Goal: Information Seeking & Learning: Check status

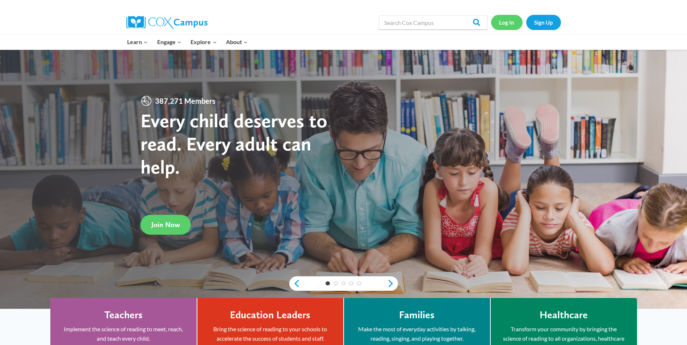
click at [505, 28] on link "Log In" at bounding box center [507, 22] width 32 height 15
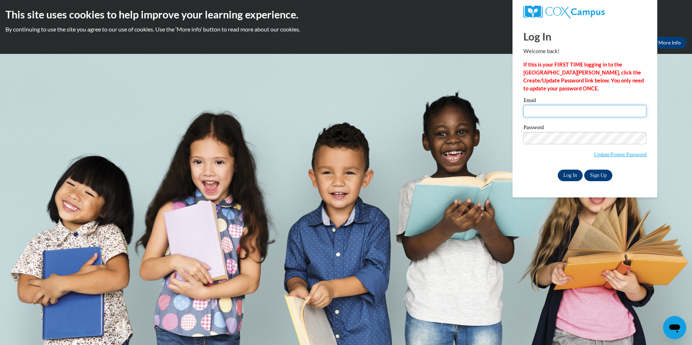
type input "[EMAIL_ADDRESS][DOMAIN_NAME]"
click at [569, 173] on input "Log In" at bounding box center [570, 176] width 25 height 12
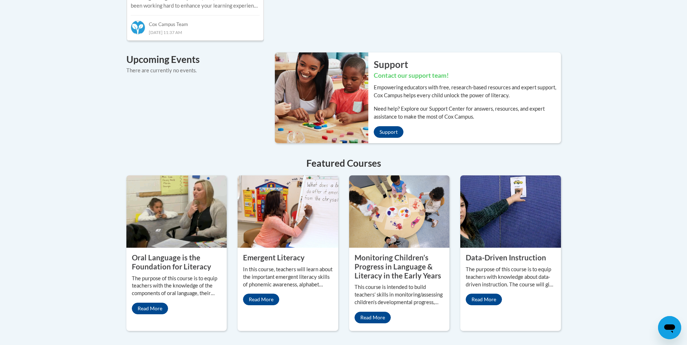
scroll to position [513, 0]
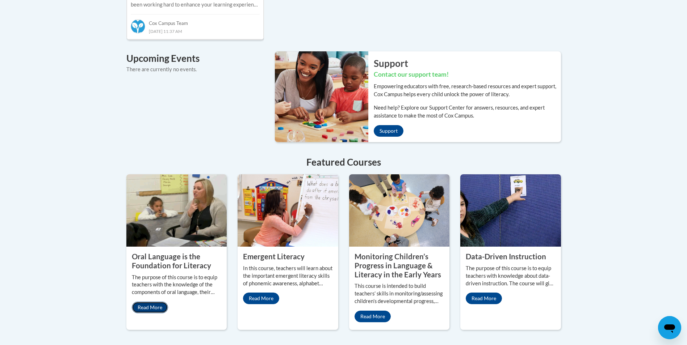
click at [156, 302] on link "Read More" at bounding box center [150, 308] width 36 height 12
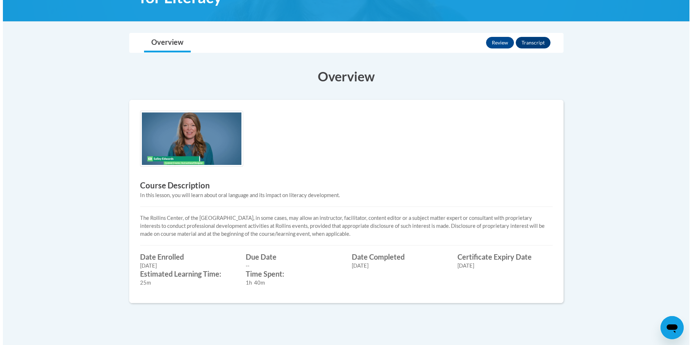
scroll to position [150, 0]
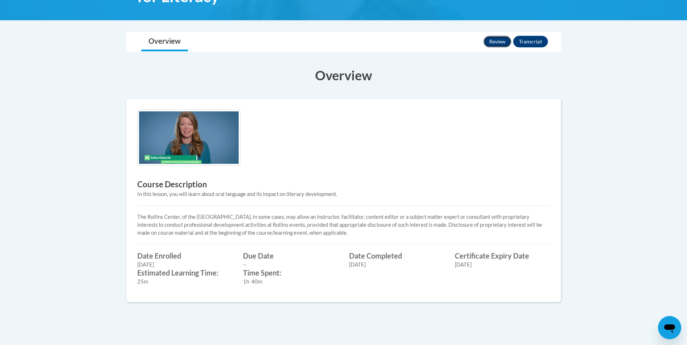
click at [495, 41] on button "Review" at bounding box center [497, 42] width 28 height 12
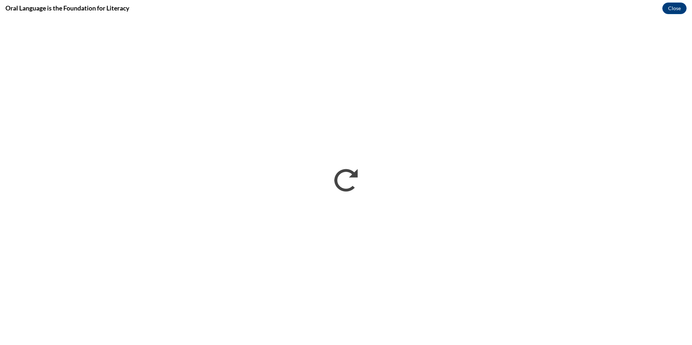
scroll to position [0, 0]
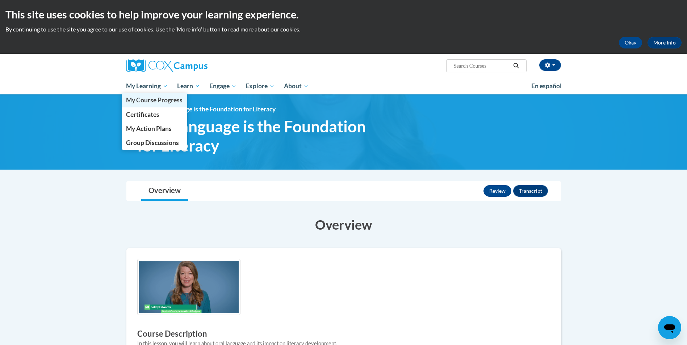
click at [145, 101] on span "My Course Progress" at bounding box center [154, 100] width 56 height 8
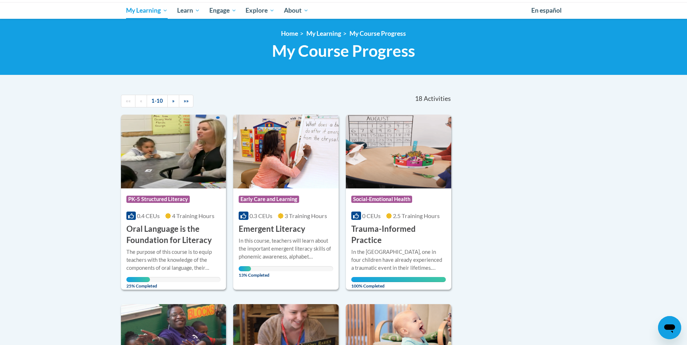
scroll to position [73, 0]
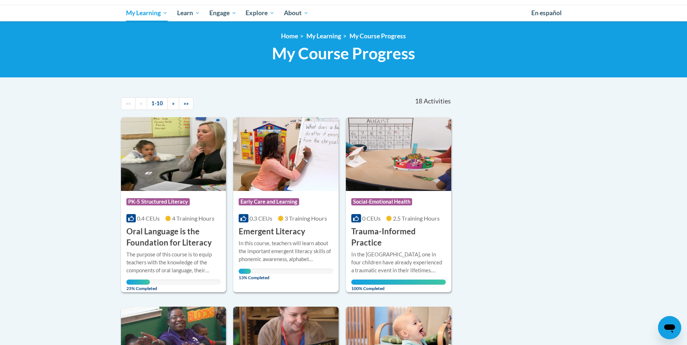
click at [171, 236] on h3 "Oral Language is the Foundation for Literacy" at bounding box center [173, 237] width 95 height 22
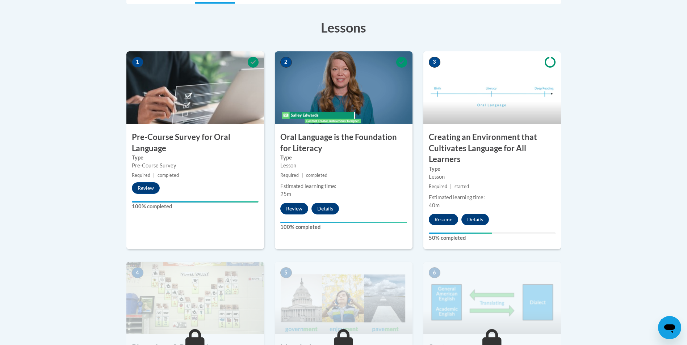
scroll to position [193, 0]
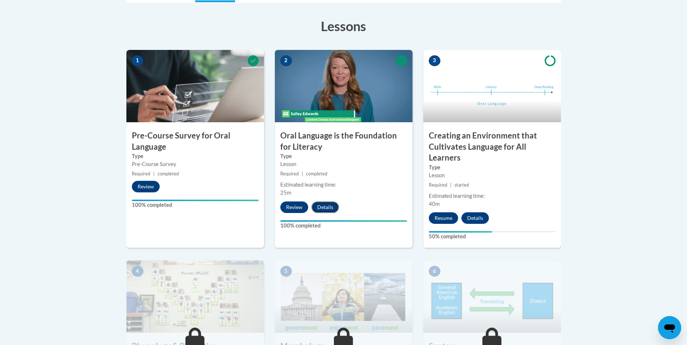
click at [320, 209] on button "Details" at bounding box center [325, 208] width 28 height 12
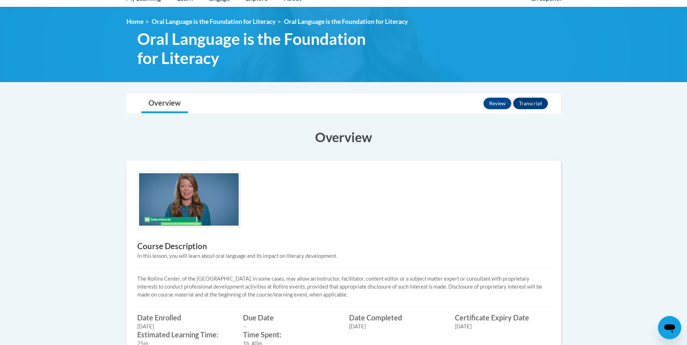
scroll to position [86, 0]
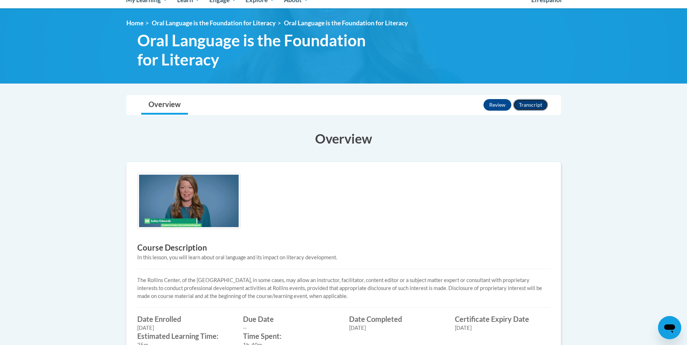
click at [521, 105] on button "Transcript" at bounding box center [530, 105] width 35 height 12
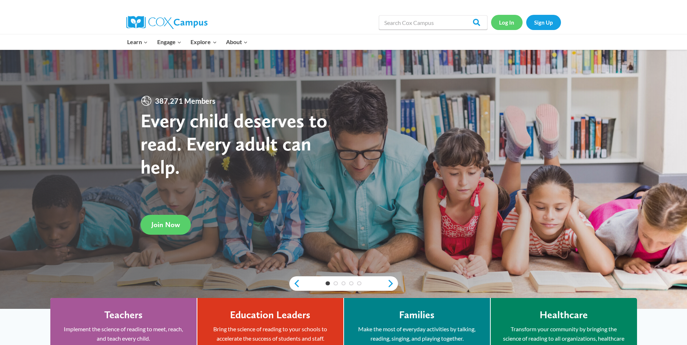
click at [510, 20] on link "Log In" at bounding box center [507, 22] width 32 height 15
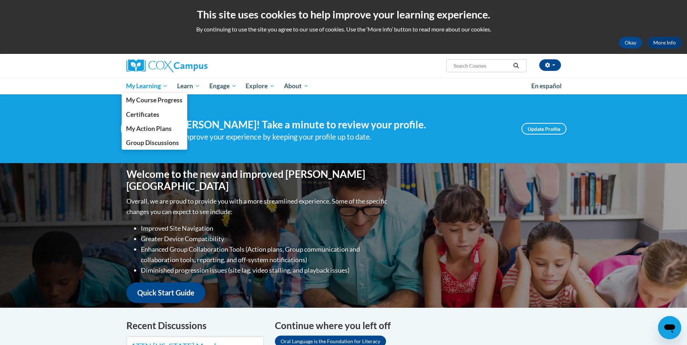
click at [142, 86] on span "My Learning" at bounding box center [147, 86] width 42 height 9
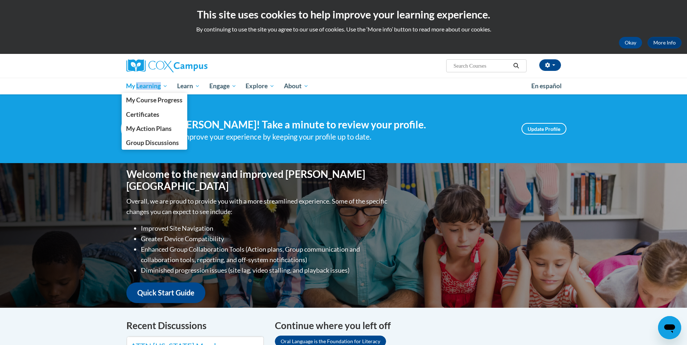
click at [135, 85] on span "My Learning" at bounding box center [147, 86] width 42 height 9
click at [139, 99] on span "My Course Progress" at bounding box center [154, 100] width 56 height 8
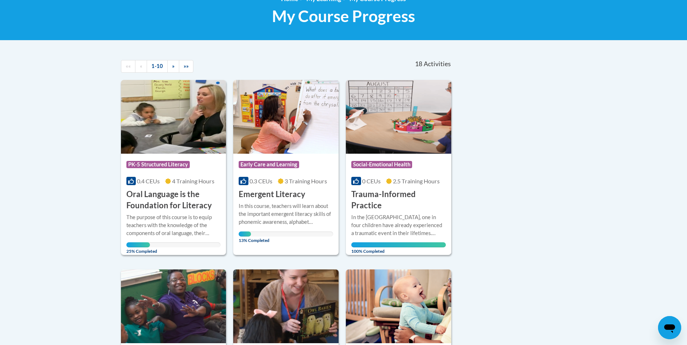
scroll to position [112, 0]
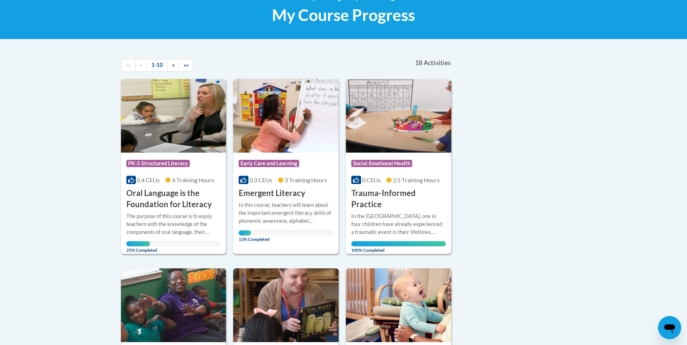
click at [269, 147] on img at bounding box center [285, 116] width 105 height 74
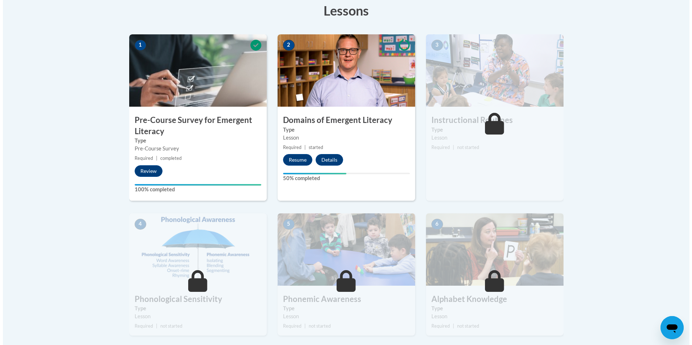
scroll to position [198, 0]
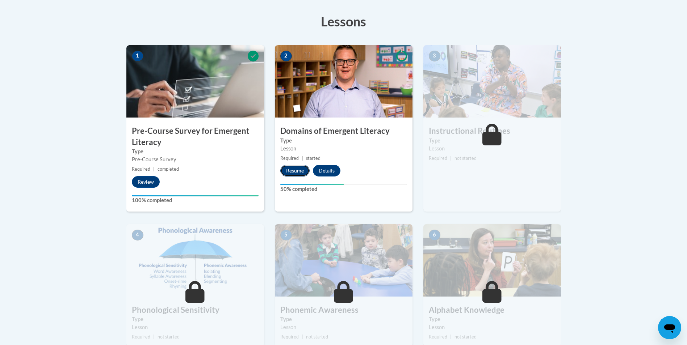
click at [298, 171] on button "Resume" at bounding box center [294, 171] width 29 height 12
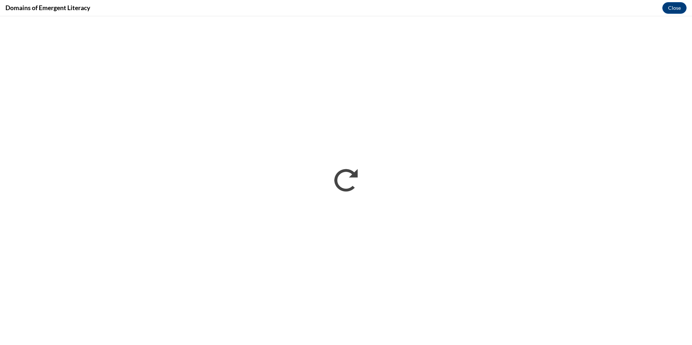
scroll to position [0, 0]
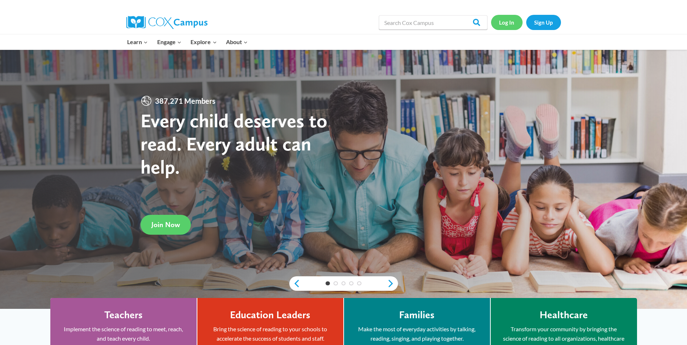
click at [503, 29] on link "Log In" at bounding box center [507, 22] width 32 height 15
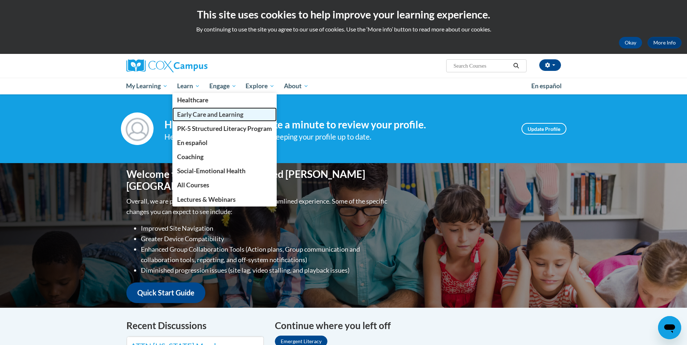
click at [194, 113] on span "Early Care and Learning" at bounding box center [210, 115] width 66 height 8
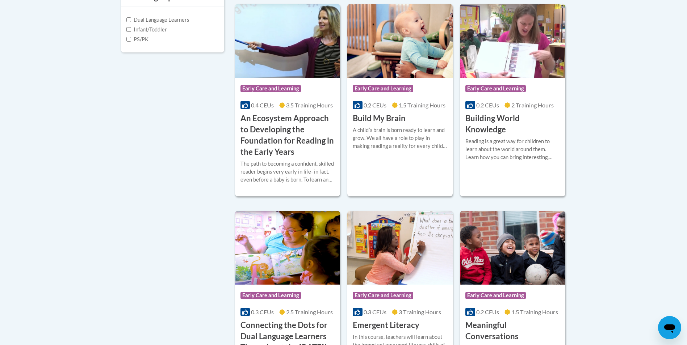
scroll to position [278, 0]
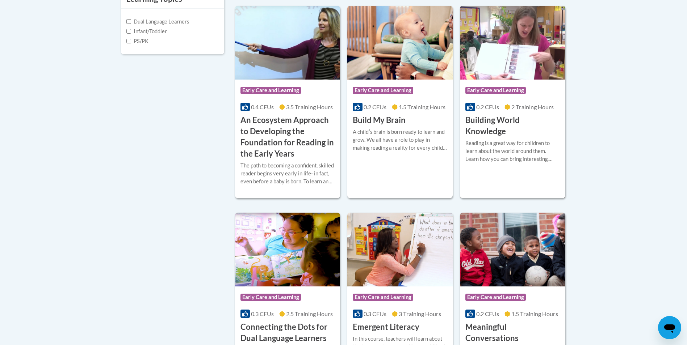
click at [494, 88] on span "Early Care and Learning" at bounding box center [495, 90] width 60 height 7
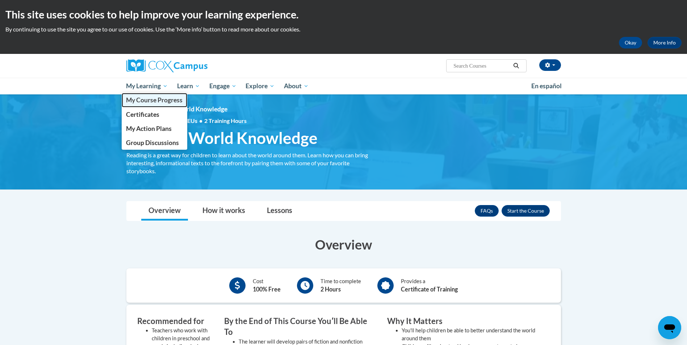
click at [150, 100] on span "My Course Progress" at bounding box center [154, 100] width 56 height 8
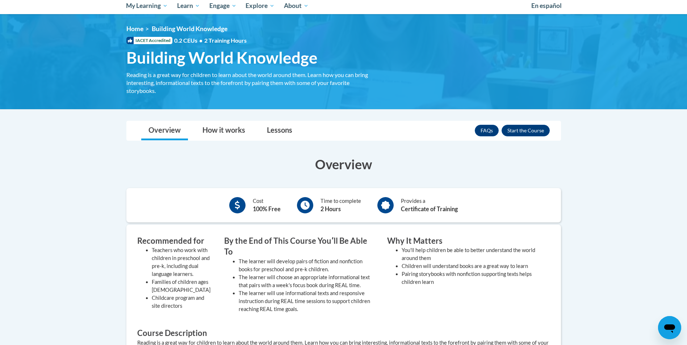
scroll to position [80, 0]
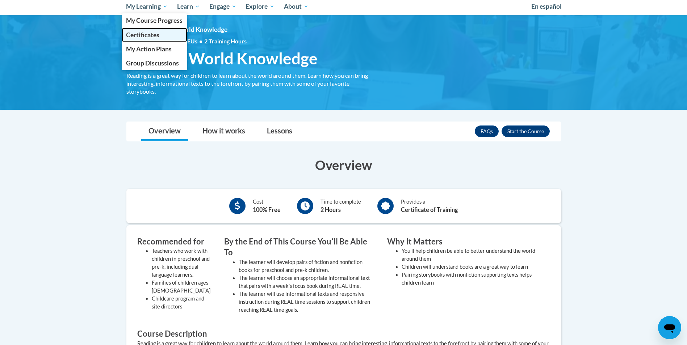
click at [144, 34] on span "Certificates" at bounding box center [142, 35] width 33 height 8
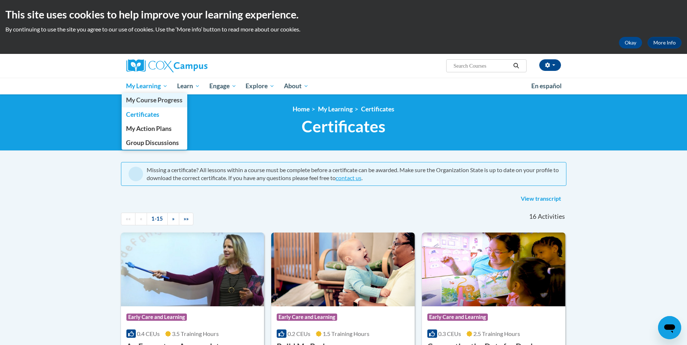
click at [142, 98] on span "My Course Progress" at bounding box center [154, 100] width 56 height 8
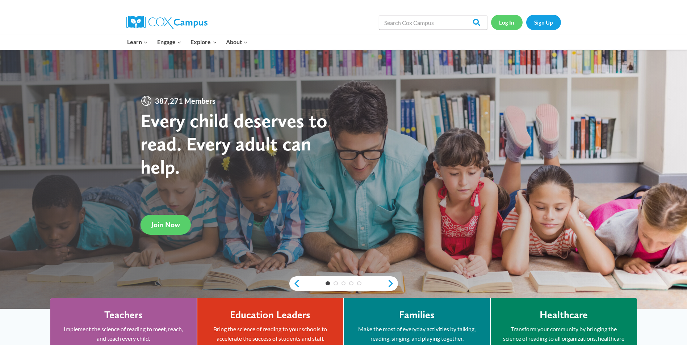
click at [504, 22] on link "Log In" at bounding box center [507, 22] width 32 height 15
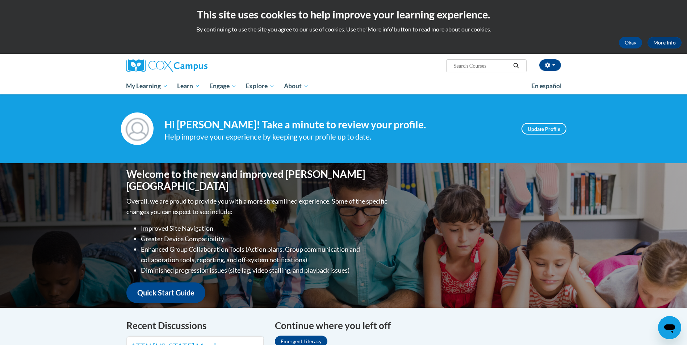
click at [433, 56] on div "[PERSON_NAME] ([GEOGRAPHIC_DATA]/New_York UTC-04:00) My Profile Inbox My Transc…" at bounding box center [417, 63] width 297 height 18
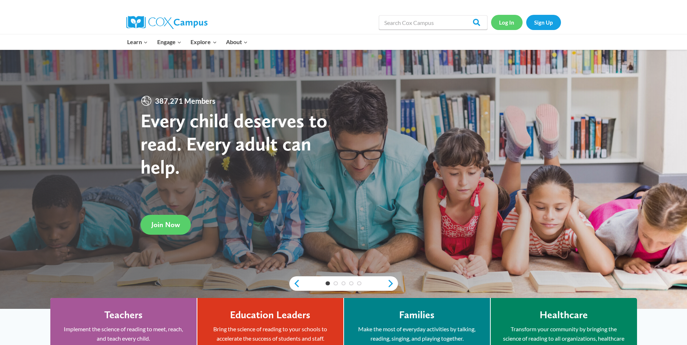
click at [505, 26] on link "Log In" at bounding box center [507, 22] width 32 height 15
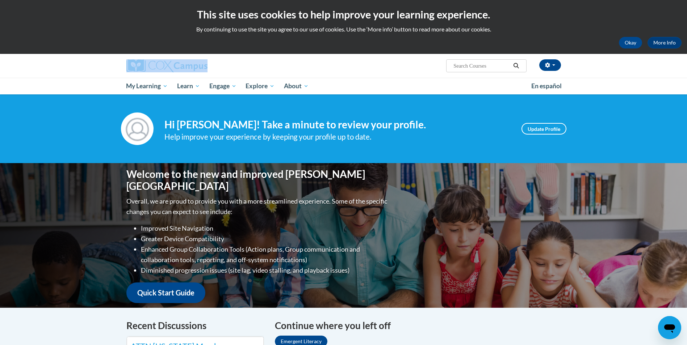
click at [564, 40] on div "This site uses cookies to help improve your learning experience. By continuing …" at bounding box center [343, 27] width 687 height 54
click at [663, 42] on link "More Info" at bounding box center [664, 43] width 34 height 12
click at [623, 42] on button "Okay" at bounding box center [630, 43] width 23 height 12
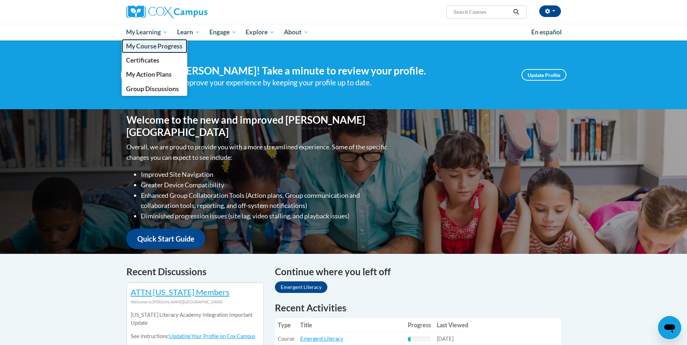
click at [149, 47] on span "My Course Progress" at bounding box center [154, 46] width 56 height 8
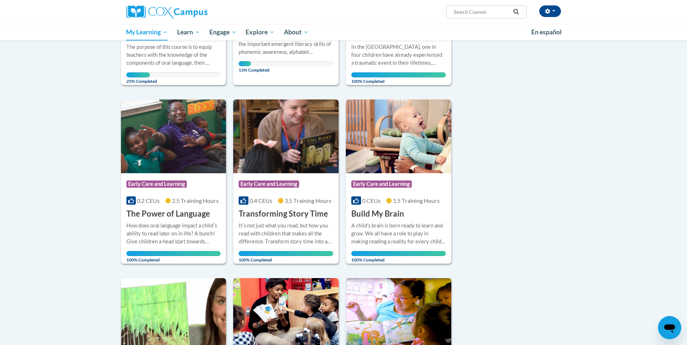
scroll to position [185, 0]
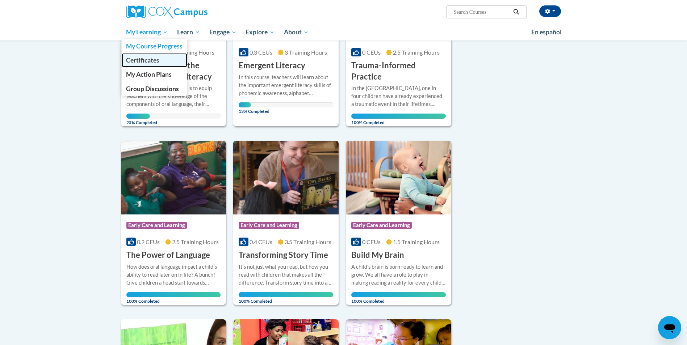
click at [142, 58] on span "Certificates" at bounding box center [142, 60] width 33 height 8
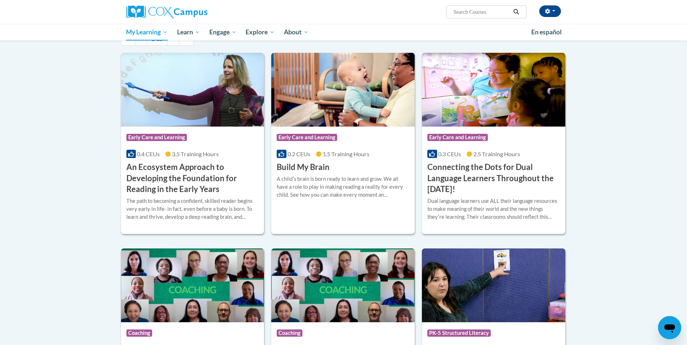
scroll to position [122, 0]
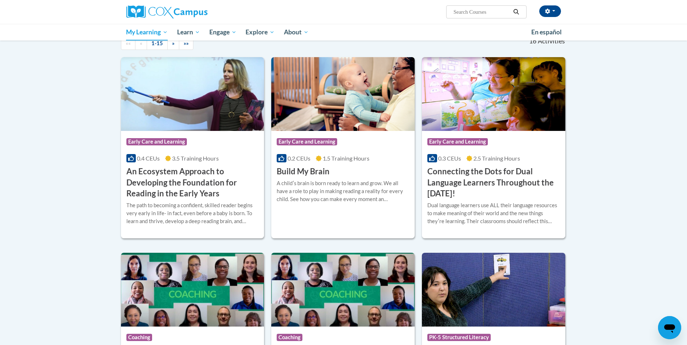
click at [227, 87] on img at bounding box center [192, 94] width 143 height 74
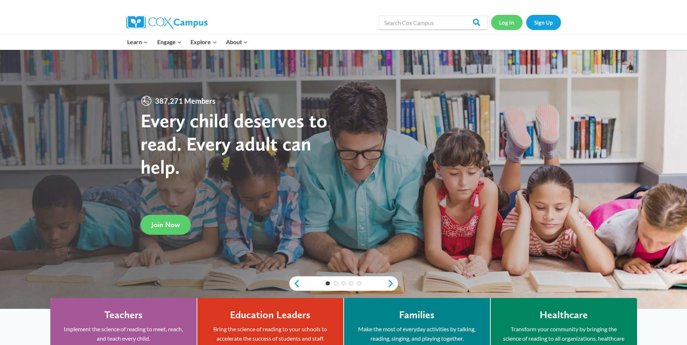
click at [505, 25] on link "Log In" at bounding box center [507, 22] width 32 height 15
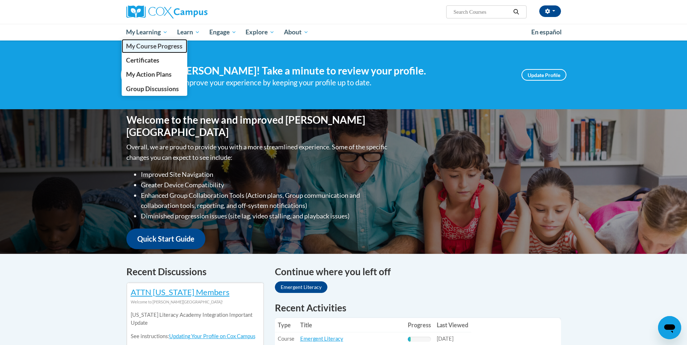
click at [156, 45] on span "My Course Progress" at bounding box center [154, 46] width 56 height 8
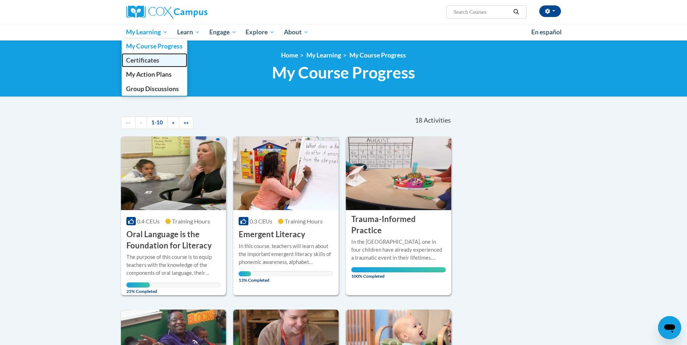
click at [149, 56] on span "Certificates" at bounding box center [142, 60] width 33 height 8
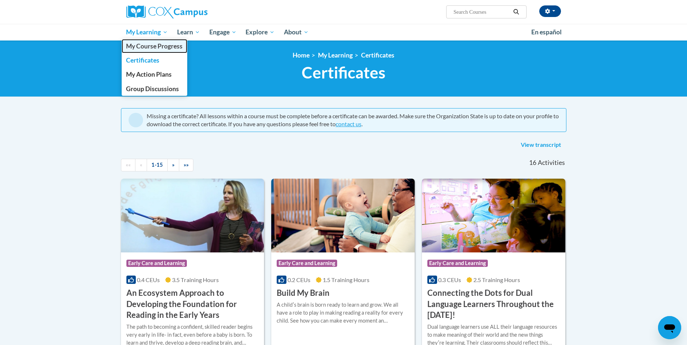
click at [151, 48] on span "My Course Progress" at bounding box center [154, 46] width 56 height 8
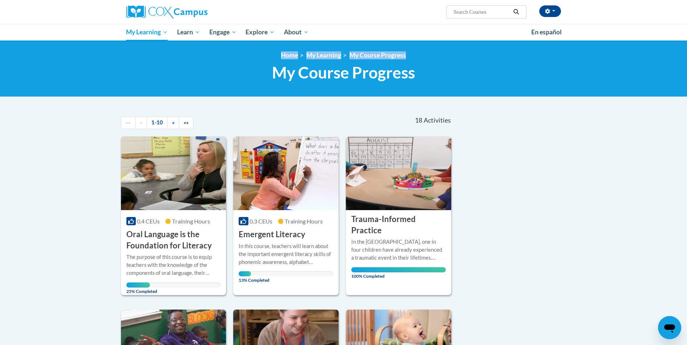
drag, startPoint x: 0, startPoint y: 0, endPoint x: 153, endPoint y: 85, distance: 174.7
click at [153, 85] on div "<en>Home</en><fr>Accueil</fr><de>Zuhause</de><it>Casa</it><es>Casa</es><pt>Casa…" at bounding box center [343, 69] width 687 height 56
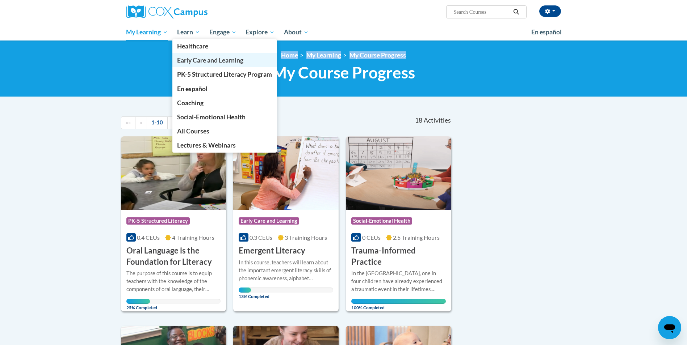
click at [189, 58] on span "Early Care and Learning" at bounding box center [210, 60] width 66 height 8
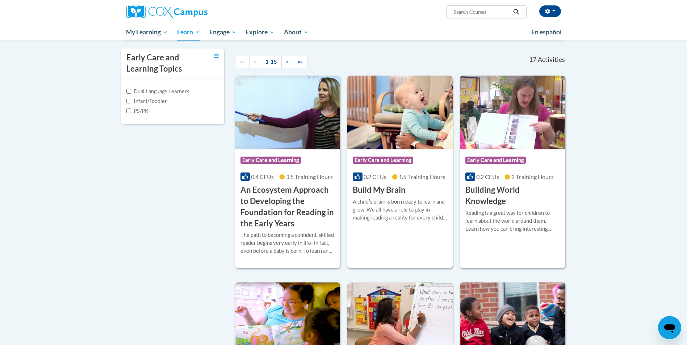
scroll to position [155, 0]
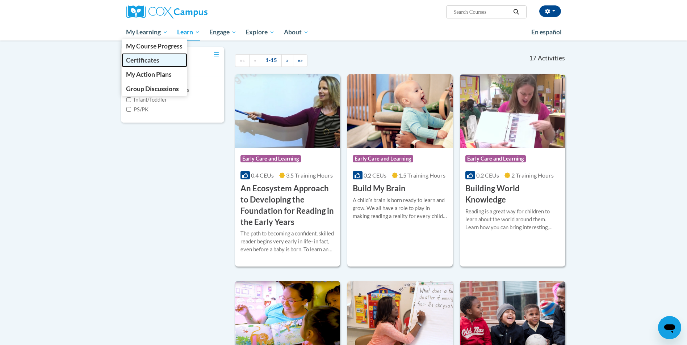
click at [141, 56] on span "Certificates" at bounding box center [142, 60] width 33 height 8
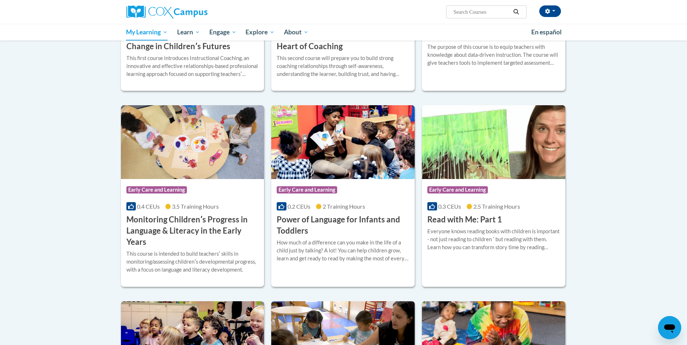
scroll to position [457, 0]
